Goal: Task Accomplishment & Management: Use online tool/utility

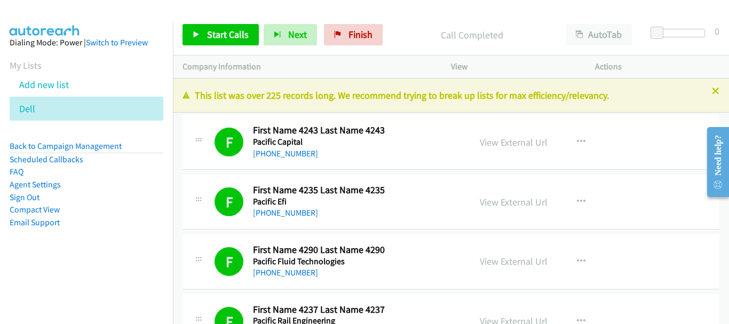
scroll to position [12313, 0]
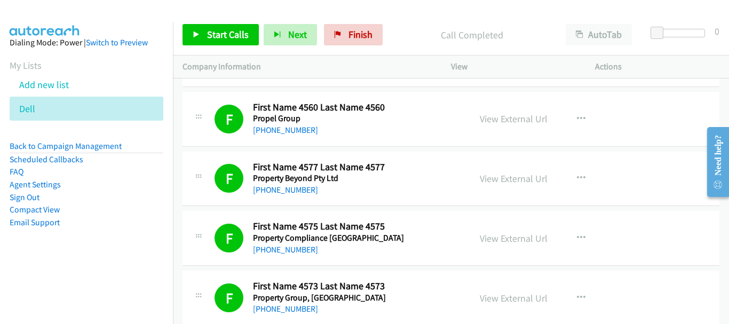
click at [728, 22] on div "Start Calls Pause Next Finish Call Completed AutoTab AutoTab 0" at bounding box center [451, 34] width 556 height 41
drag, startPoint x: 677, startPoint y: 108, endPoint x: 378, endPoint y: 322, distance: 367.5
click at [677, 108] on div "F Callback Scheduled First Name 4560 Last Name 4560 Propel Group [GEOGRAPHIC_DA…" at bounding box center [450, 119] width 537 height 55
click at [38, 107] on icon at bounding box center [40, 109] width 7 height 7
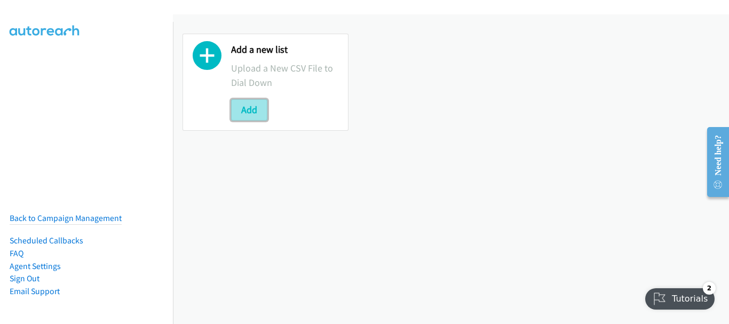
click at [239, 116] on button "Add" at bounding box center [249, 109] width 36 height 21
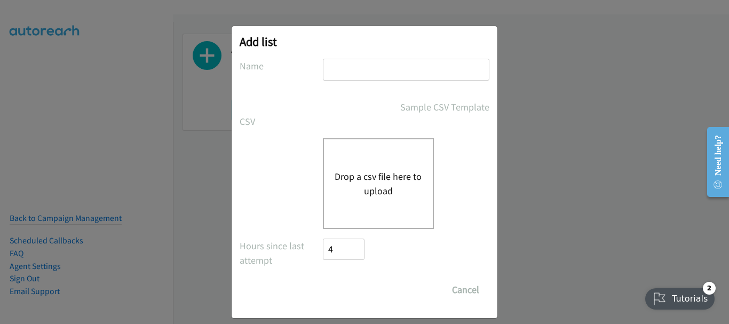
click at [357, 61] on input "text" at bounding box center [406, 70] width 166 height 22
type input "dell"
click at [355, 186] on button "Drop a csv file here to upload" at bounding box center [379, 183] width 88 height 29
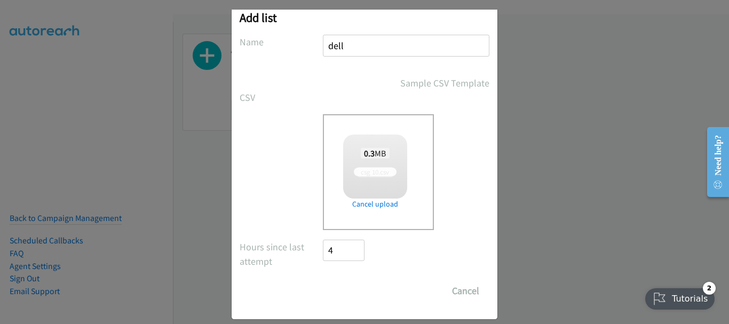
scroll to position [36, 0]
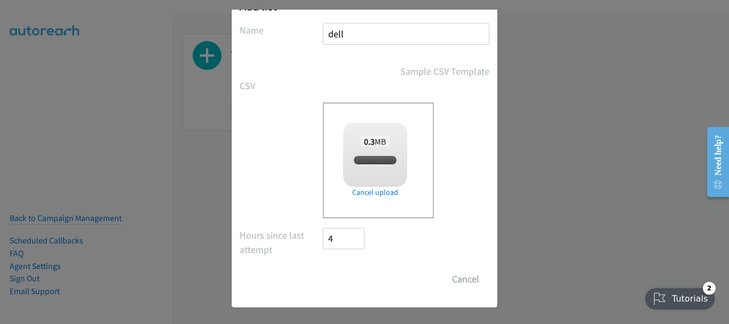
checkbox input "true"
drag, startPoint x: 345, startPoint y: 283, endPoint x: 362, endPoint y: 284, distance: 17.1
click at [346, 282] on input "Save List" at bounding box center [351, 278] width 56 height 21
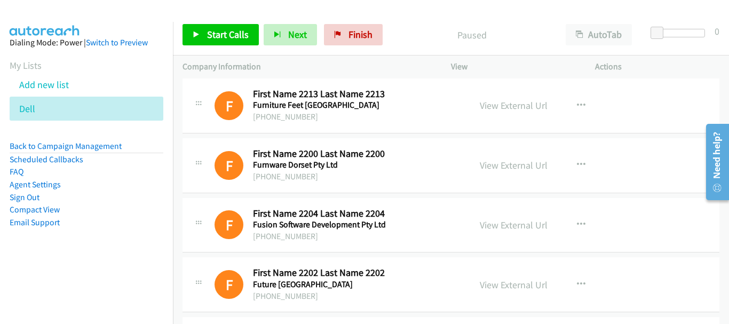
scroll to position [4109, 0]
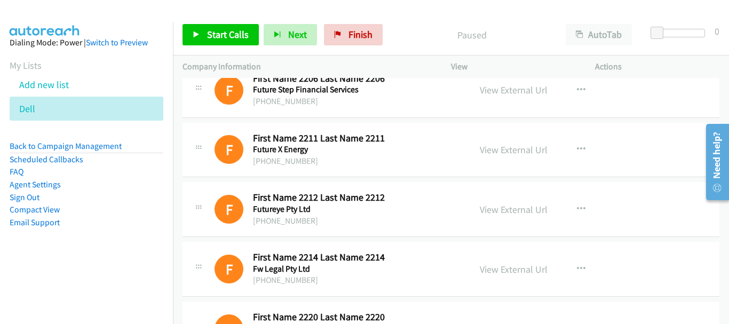
click at [209, 23] on div "Start Calls Pause Next Finish Paused AutoTab AutoTab 0" at bounding box center [451, 34] width 556 height 41
click at [218, 34] on span "Start Calls" at bounding box center [228, 34] width 42 height 12
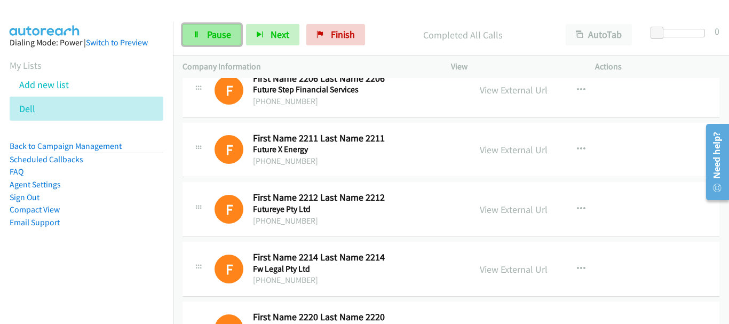
click at [227, 31] on span "Pause" at bounding box center [219, 34] width 24 height 12
